Goal: Information Seeking & Learning: Learn about a topic

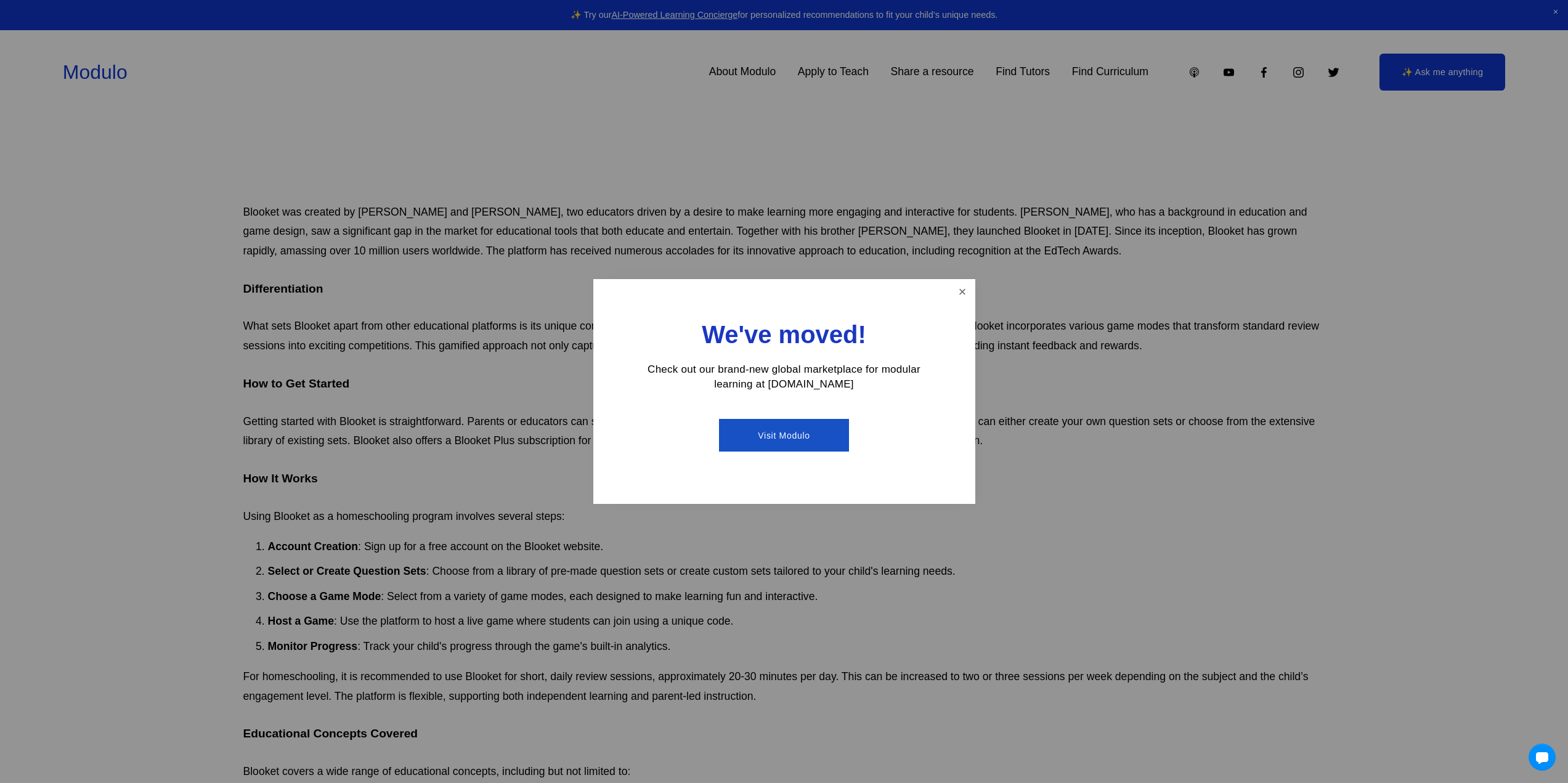
click at [825, 442] on link "Visit Modulo" at bounding box center [784, 435] width 130 height 32
click at [967, 294] on link "Close" at bounding box center [962, 291] width 21 height 21
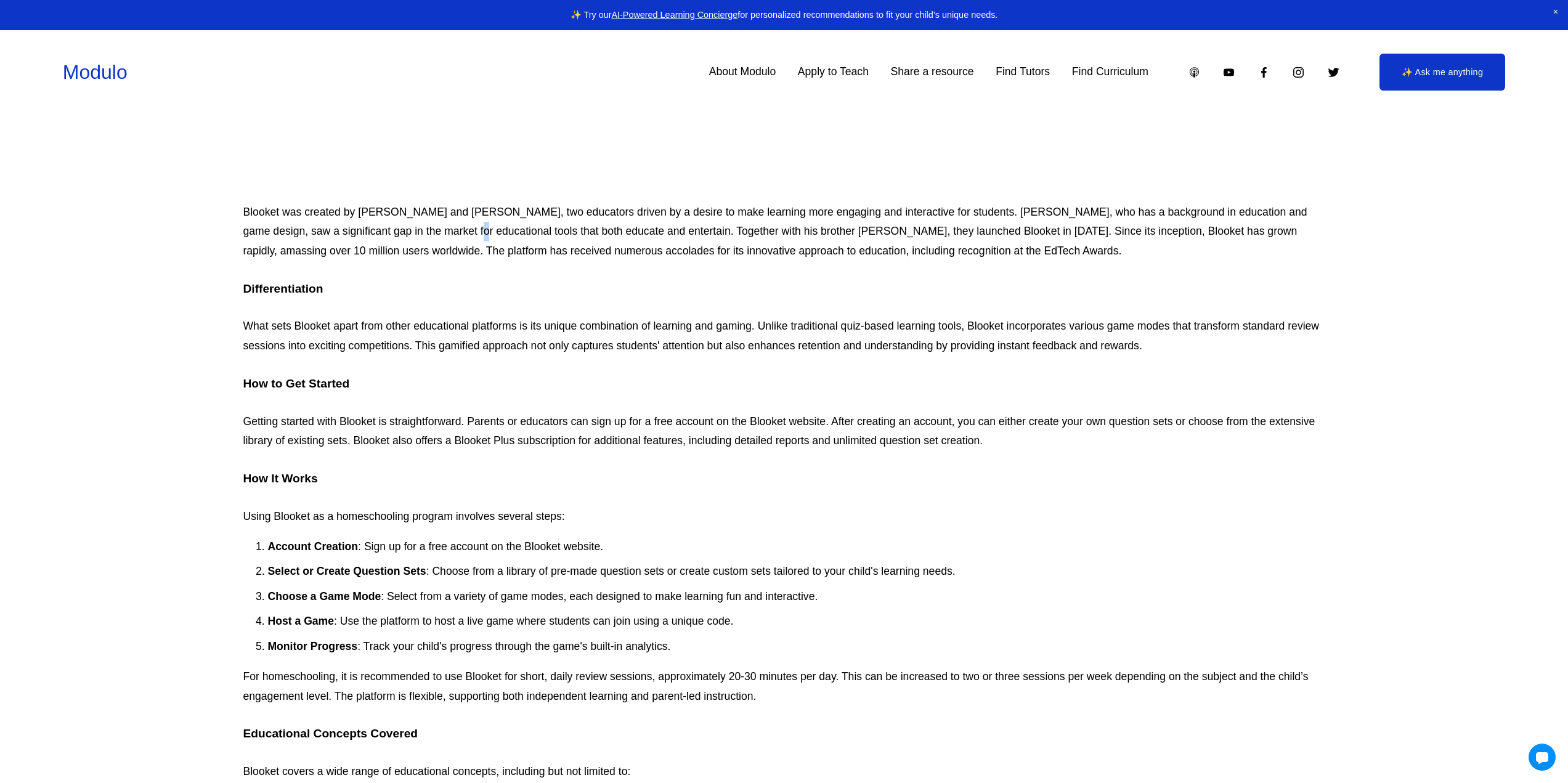
click at [419, 235] on p "Blooket was created by [PERSON_NAME] and [PERSON_NAME], two educators driven by…" at bounding box center [784, 232] width 1082 height 58
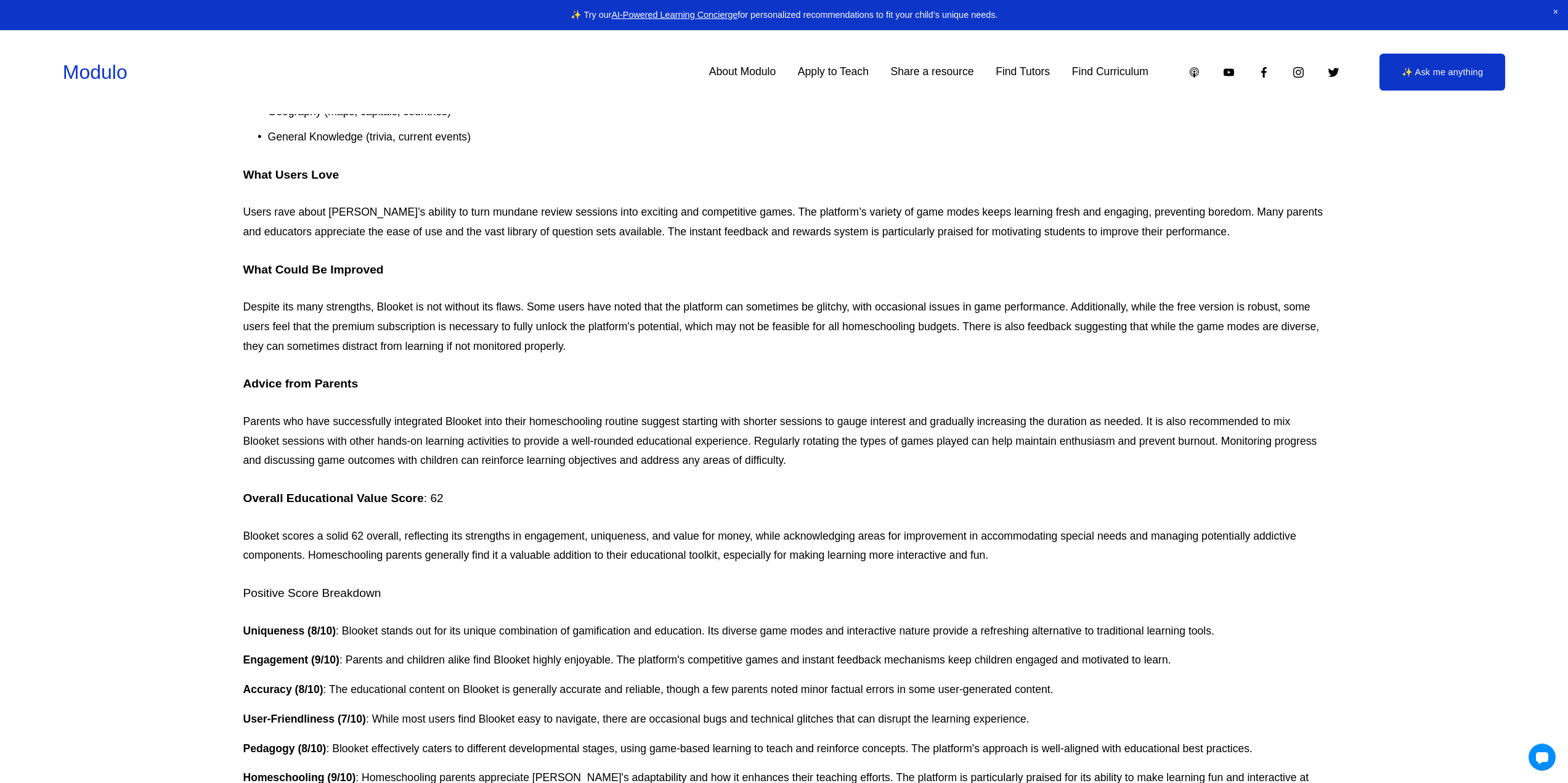
scroll to position [1502, 0]
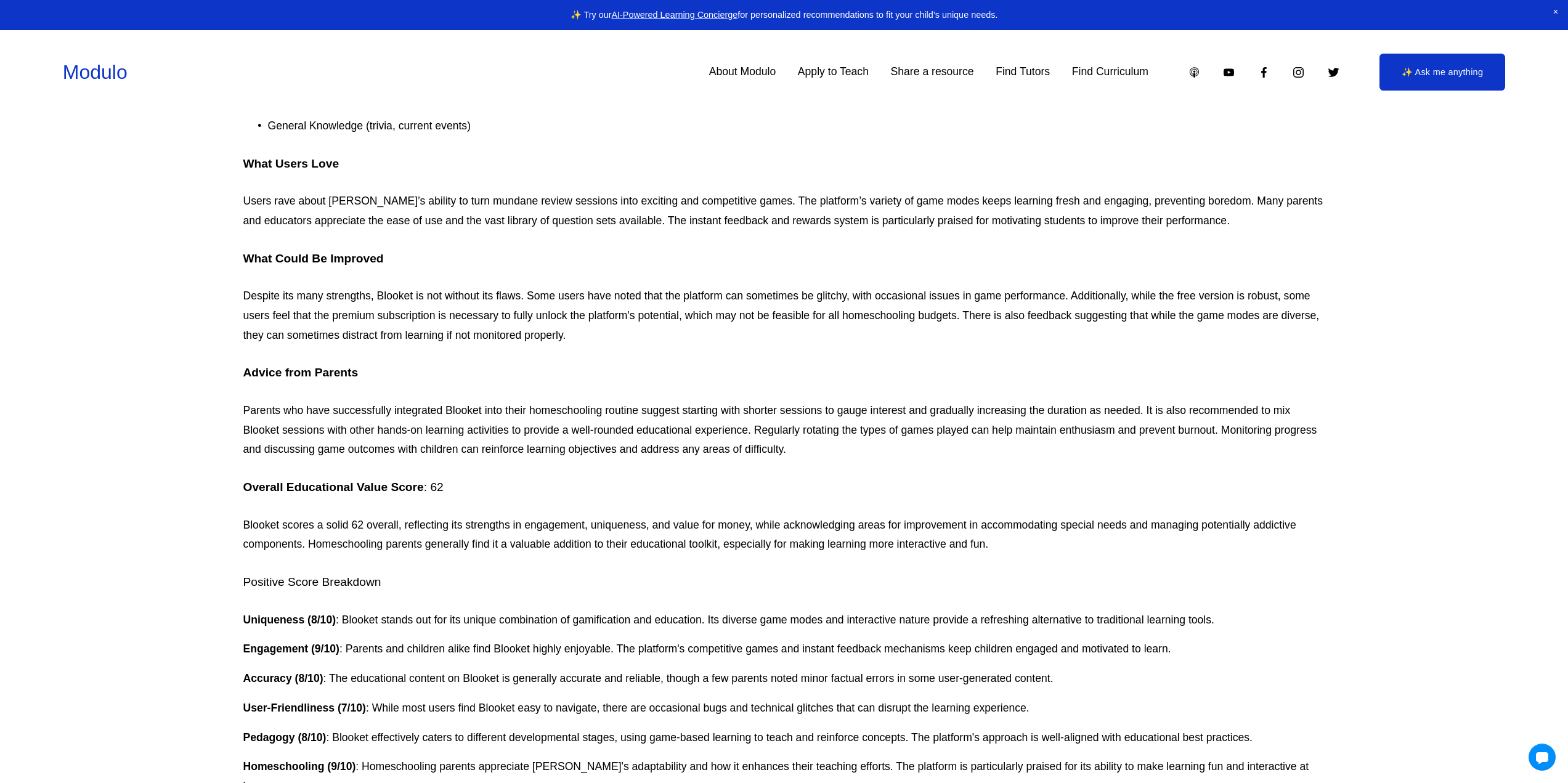
click at [418, 435] on p "Parents who have successfully integrated Blooket into their homeschooling routi…" at bounding box center [784, 430] width 1082 height 58
click at [327, 436] on p "Parents who have successfully integrated Blooket into their homeschooling routi…" at bounding box center [784, 430] width 1082 height 58
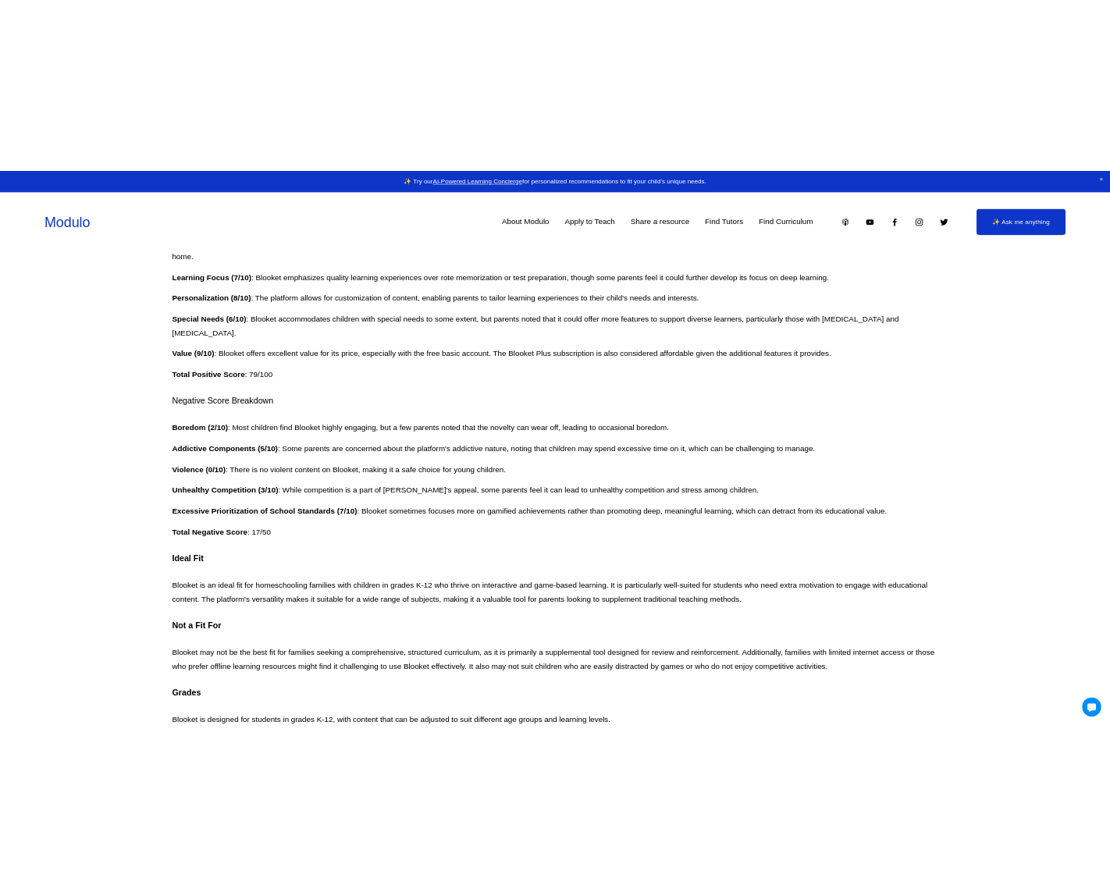
scroll to position [2762, 0]
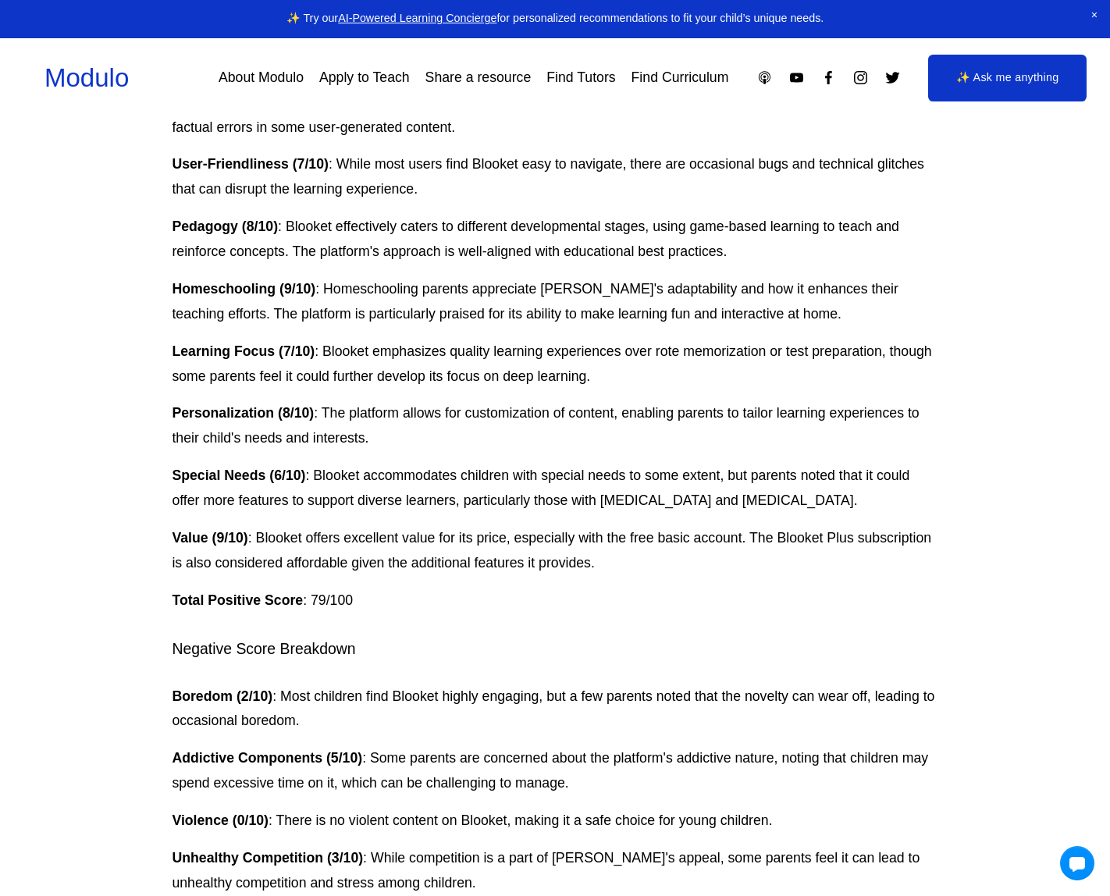
click at [649, 401] on p "Personalization (8/10) : The platform allows for customization of content, enab…" at bounding box center [555, 426] width 766 height 50
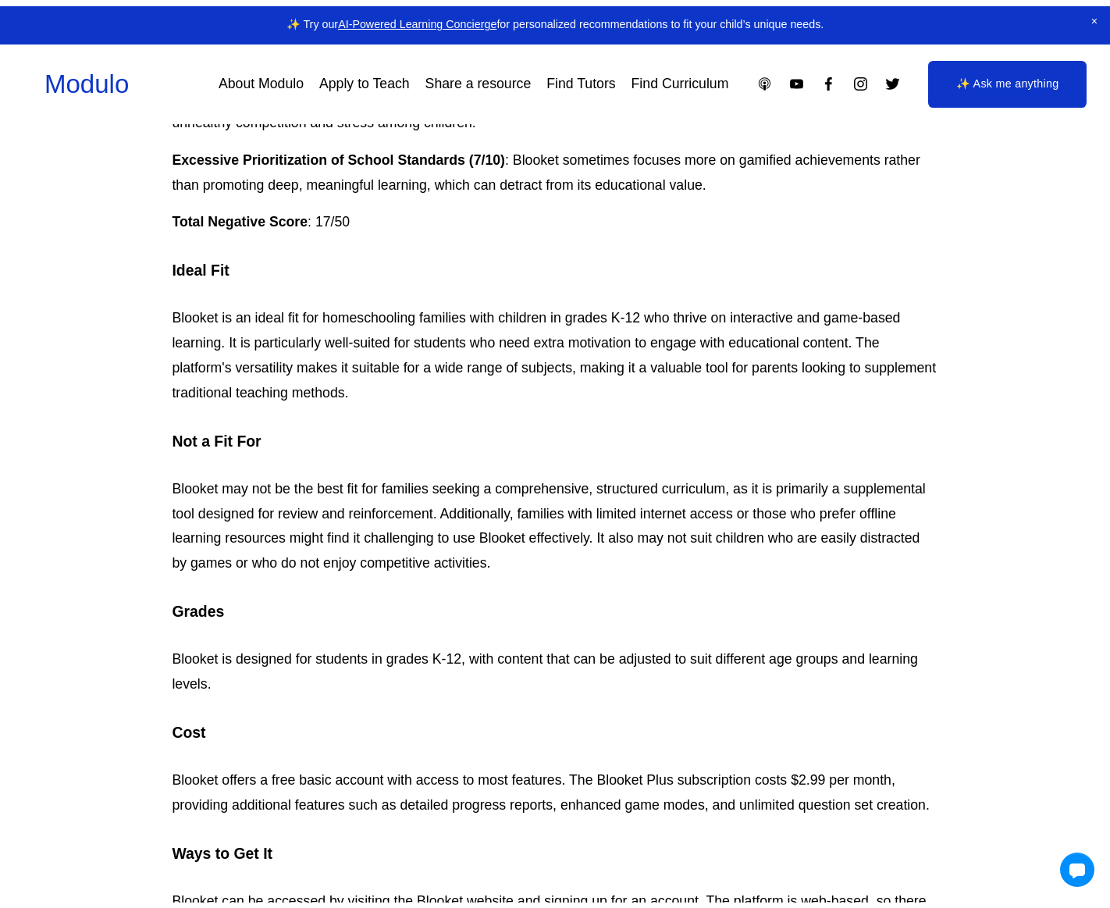
scroll to position [3933, 0]
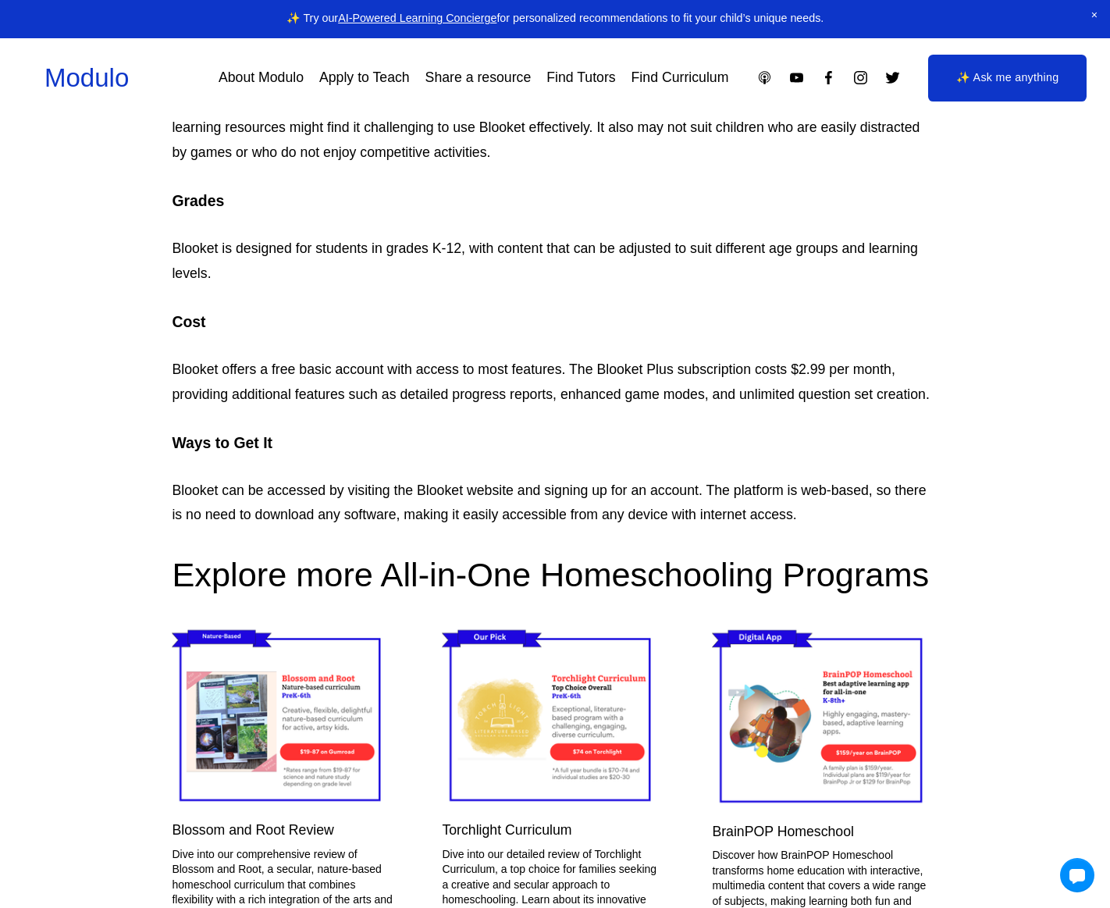
click at [840, 263] on p "Blooket is designed for students in grades K-12, with content that can be adjus…" at bounding box center [555, 262] width 766 height 50
